Goal: Navigation & Orientation: Find specific page/section

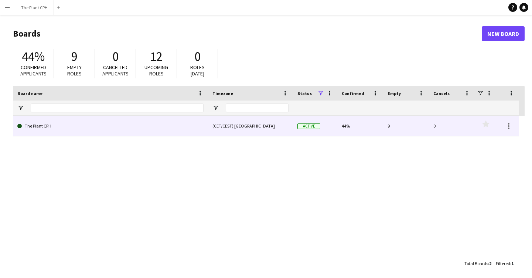
click at [72, 129] on link "The Plant CPH" at bounding box center [110, 126] width 186 height 21
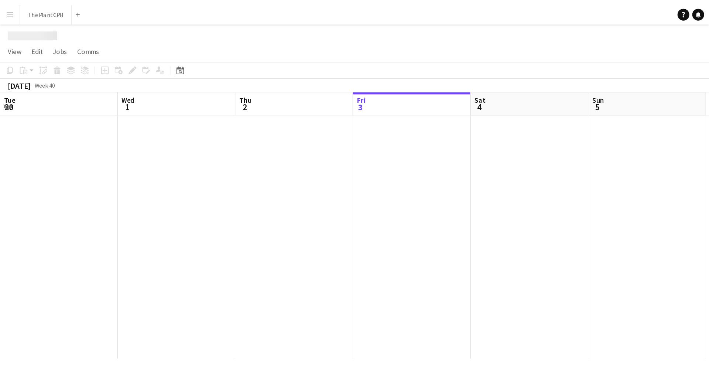
scroll to position [0, 177]
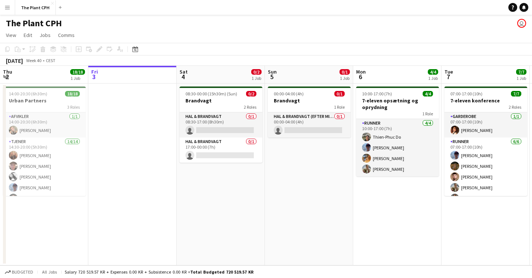
click at [9, 3] on button "Menu" at bounding box center [7, 7] width 15 height 15
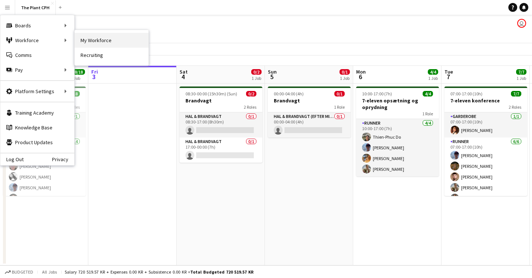
click at [106, 38] on link "My Workforce" at bounding box center [112, 40] width 74 height 15
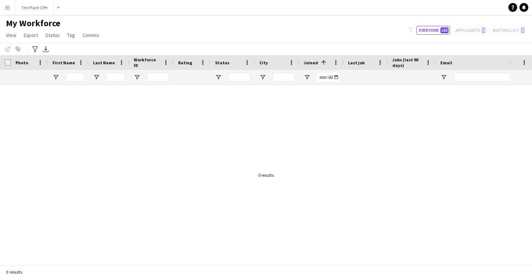
click at [8, 7] on app-icon "Menu" at bounding box center [7, 7] width 6 height 6
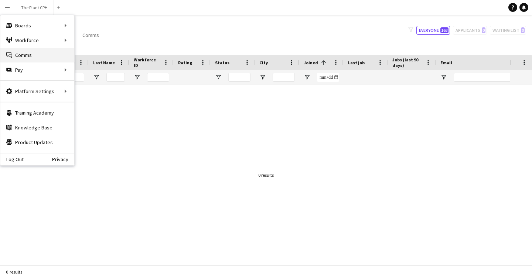
click at [28, 54] on link "Comms Comms" at bounding box center [37, 55] width 74 height 15
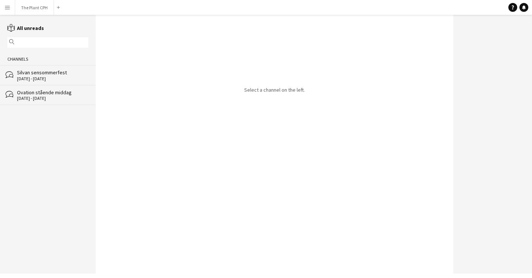
click at [9, 6] on app-icon "Menu" at bounding box center [7, 7] width 6 height 6
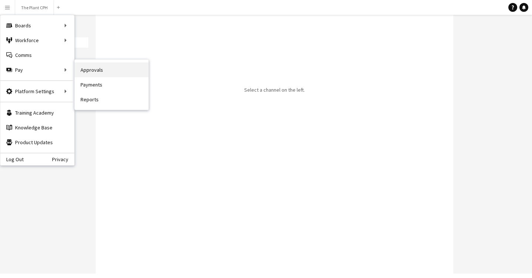
click at [110, 70] on link "Approvals" at bounding box center [112, 69] width 74 height 15
